Goal: Information Seeking & Learning: Learn about a topic

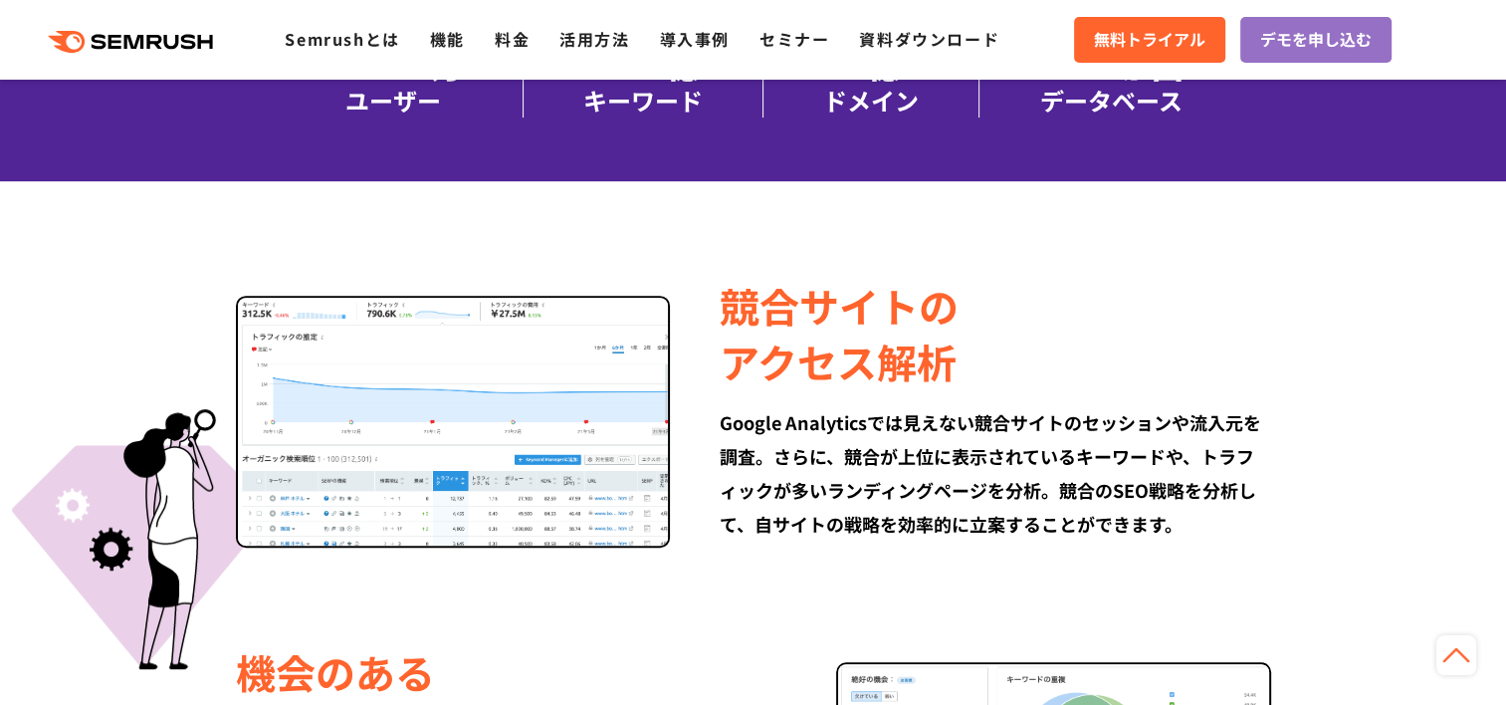
scroll to position [1095, 0]
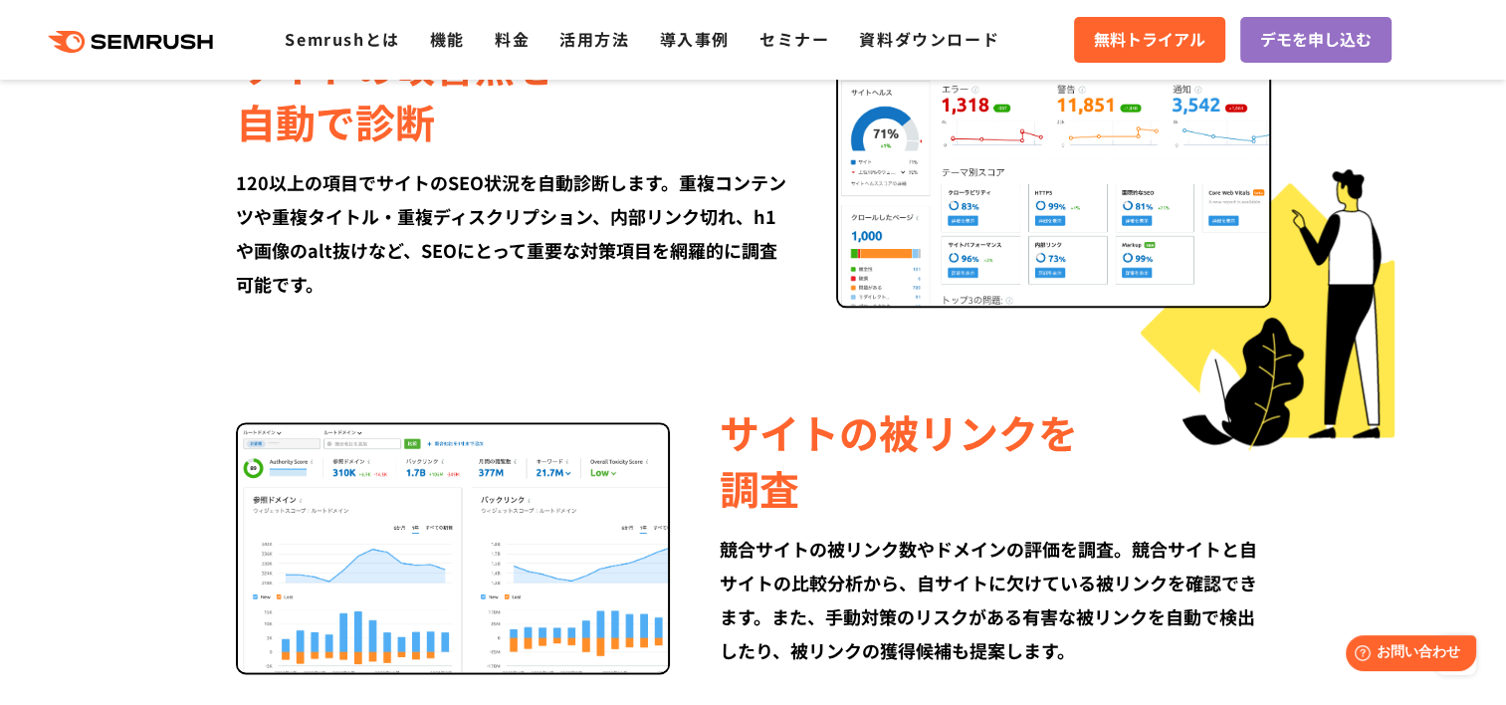
scroll to position [2190, 0]
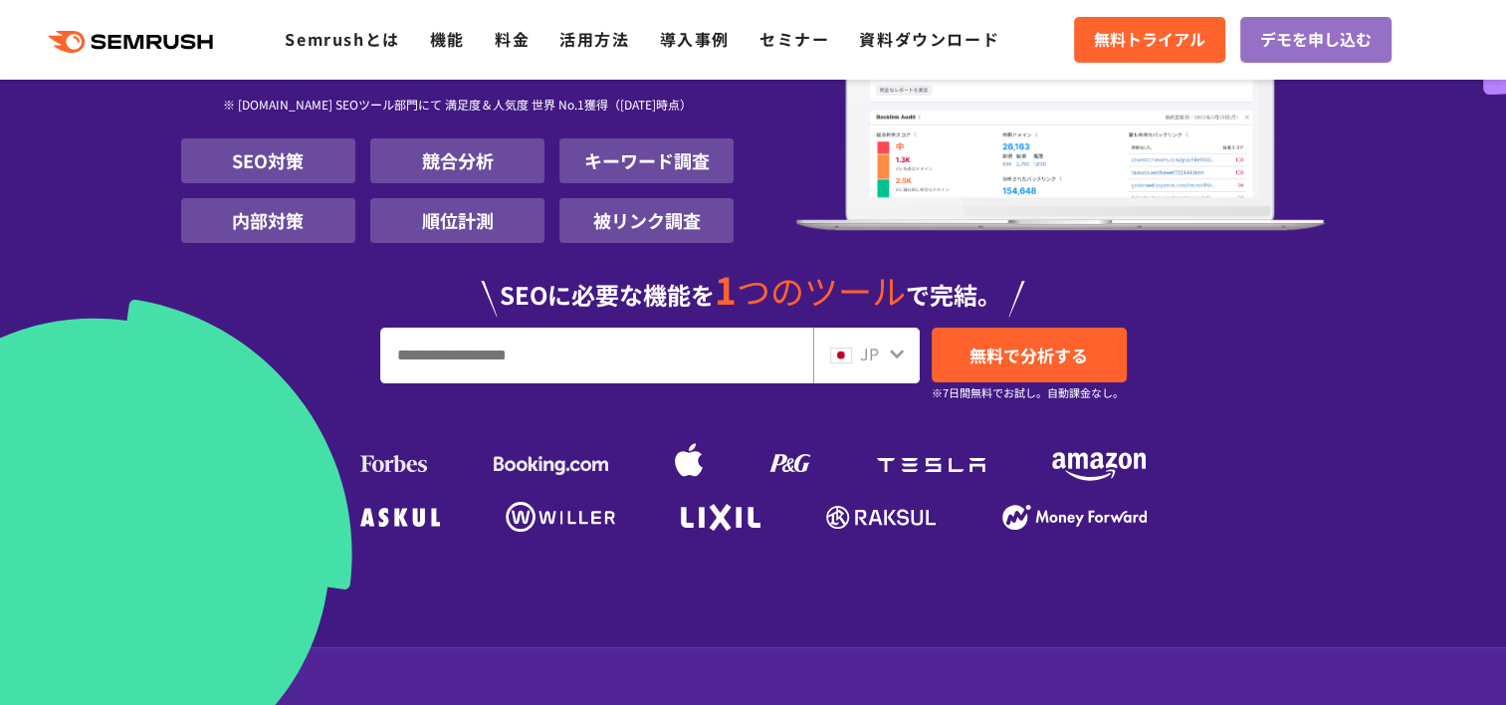
scroll to position [299, 0]
